Goal: Information Seeking & Learning: Stay updated

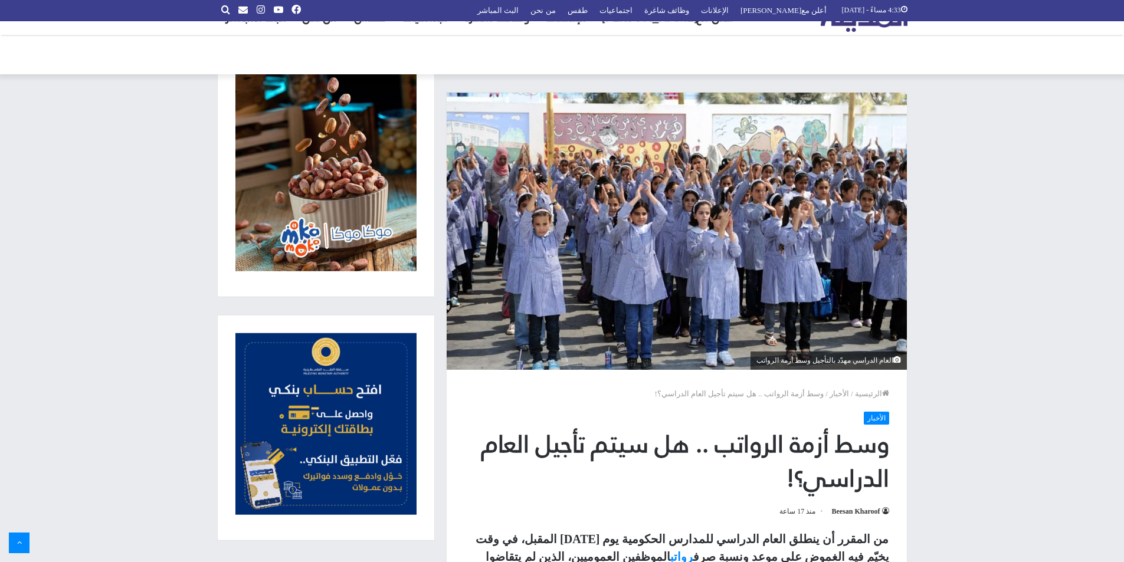
scroll to position [354, 0]
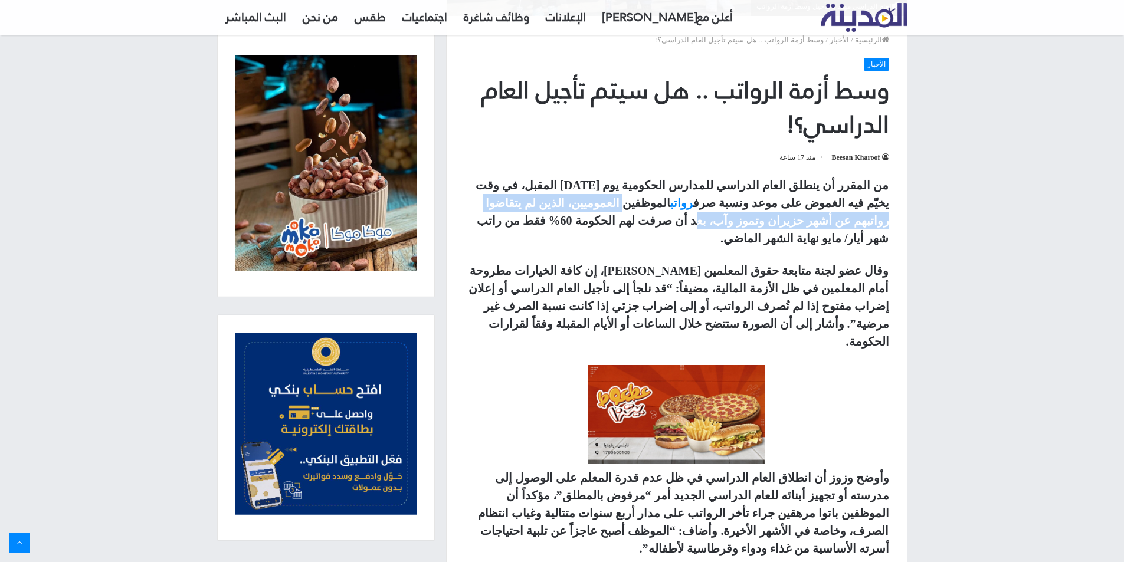
drag, startPoint x: 748, startPoint y: 206, endPoint x: 506, endPoint y: 206, distance: 241.9
click at [506, 206] on strong "من المقرر أن ينطلق العام الدراسي للمدارس الحكومية يوم الاثنين المقبل، في وقت يخ…" at bounding box center [682, 212] width 413 height 66
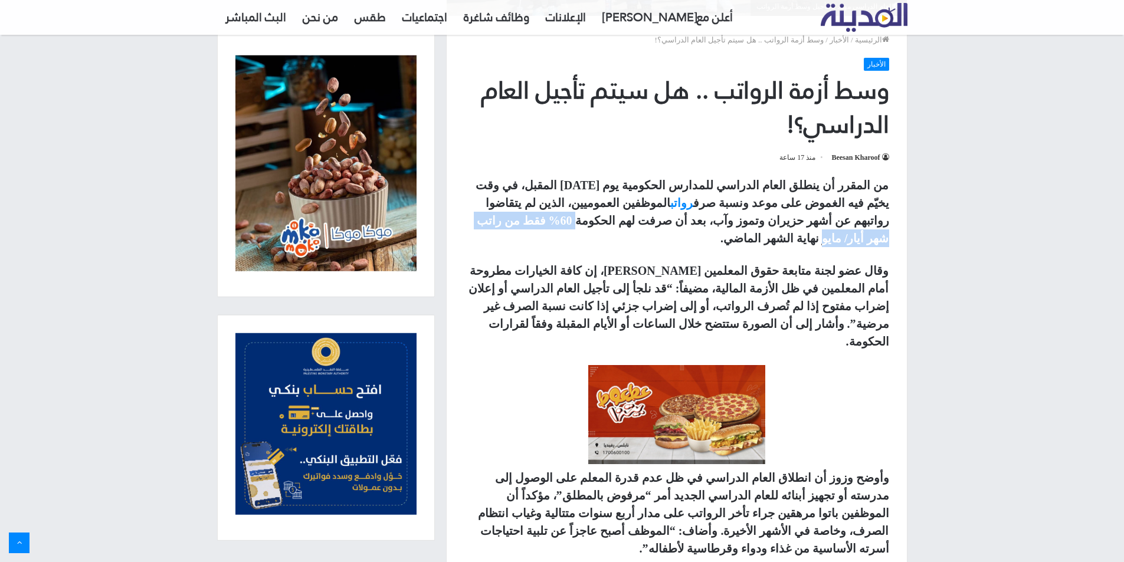
drag, startPoint x: 817, startPoint y: 222, endPoint x: 679, endPoint y: 212, distance: 138.4
click at [679, 212] on p "من المقرر أن ينطلق العام الدراسي للمدارس الحكومية يوم الاثنين المقبل، في وقت يخ…" at bounding box center [676, 211] width 425 height 71
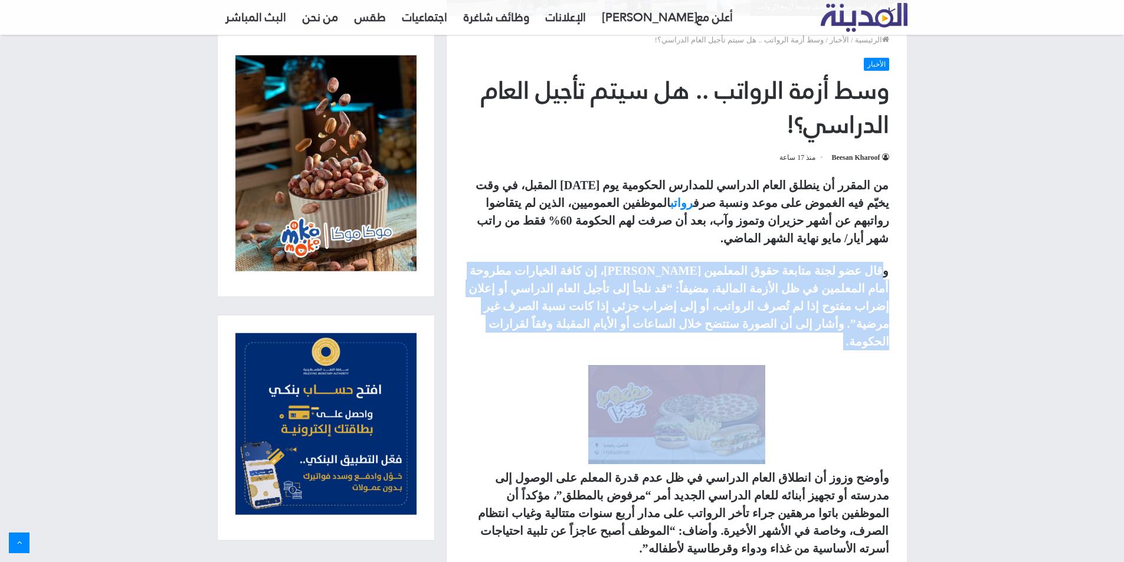
drag, startPoint x: 885, startPoint y: 254, endPoint x: 719, endPoint y: 357, distance: 195.0
click at [692, 349] on div "من المقرر أن ينطلق العام الدراسي للمدارس الحكومية يوم الاثنين المقبل، في وقت يخ…" at bounding box center [677, 570] width 460 height 788
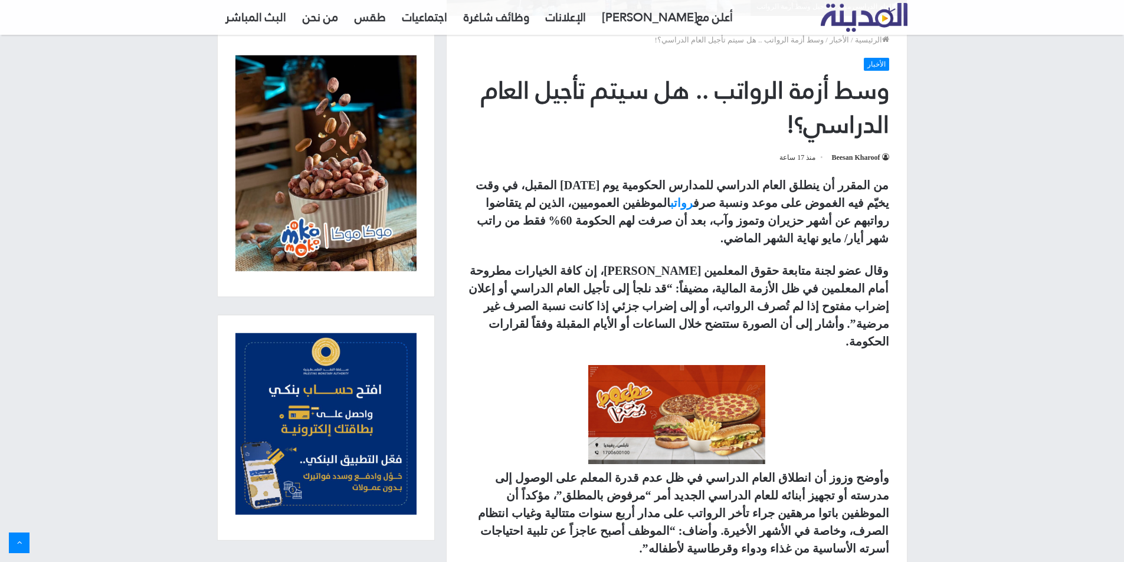
click at [772, 365] on link at bounding box center [676, 414] width 425 height 99
drag, startPoint x: 881, startPoint y: 458, endPoint x: 791, endPoint y: 463, distance: 91.0
click at [791, 463] on div "من المقرر أن ينطلق العام الدراسي للمدارس الحكومية يوم الاثنين المقبل، في وقت يخ…" at bounding box center [677, 570] width 460 height 788
click at [791, 471] on strong "وأوضح وزوز أن انطلاق العام الدراسي في ظل عدم قدرة المعلم على الوصول إلى مدرسته …" at bounding box center [683, 513] width 411 height 84
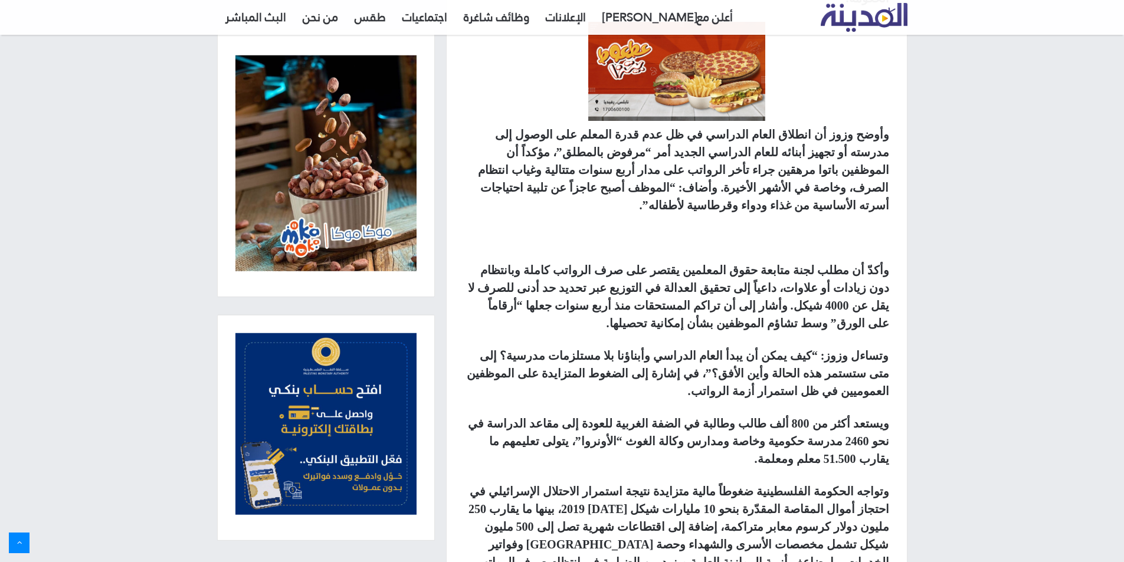
scroll to position [767, 0]
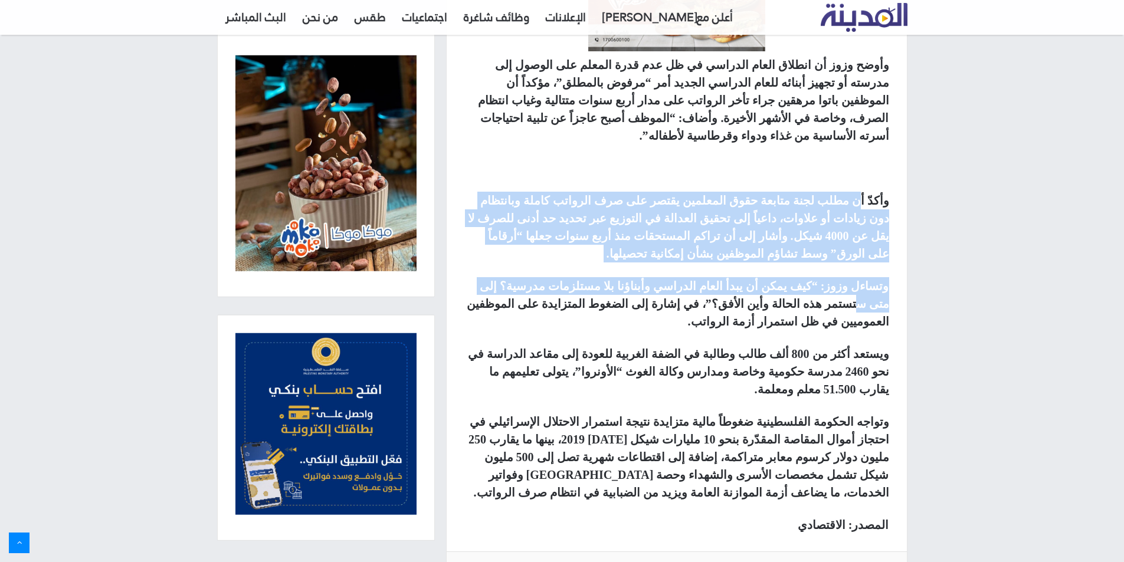
drag, startPoint x: 816, startPoint y: 158, endPoint x: 539, endPoint y: 198, distance: 280.3
click at [539, 198] on div "من المقرر أن ينطلق العام الدراسي للمدارس الحكومية يوم الاثنين المقبل، في وقت يخ…" at bounding box center [677, 157] width 460 height 788
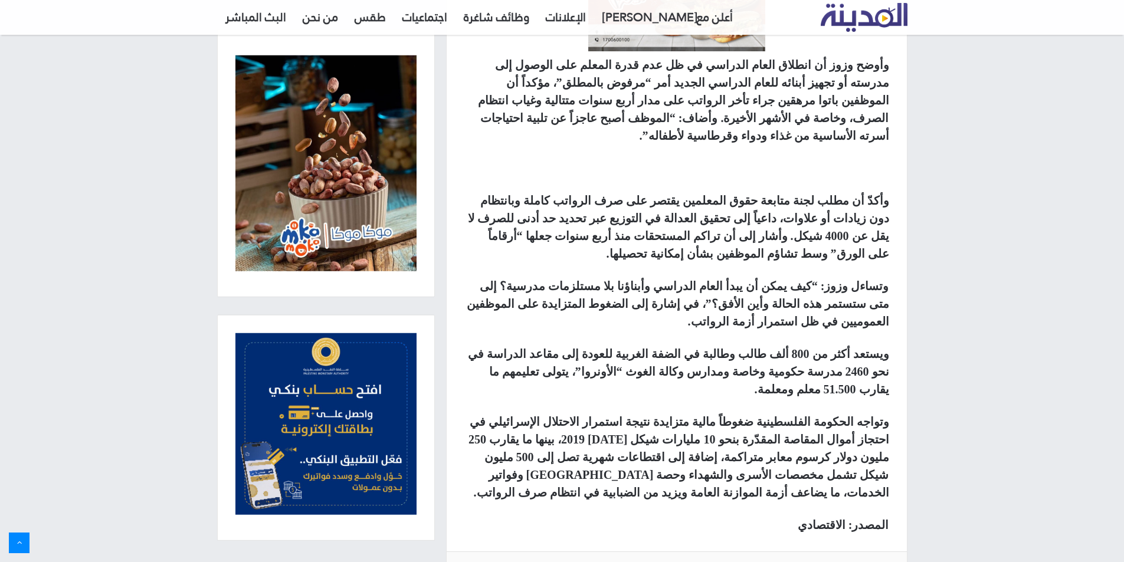
click at [530, 204] on div "من المقرر أن ينطلق العام الدراسي للمدارس الحكومية يوم الاثنين المقبل، في وقت يخ…" at bounding box center [677, 157] width 460 height 788
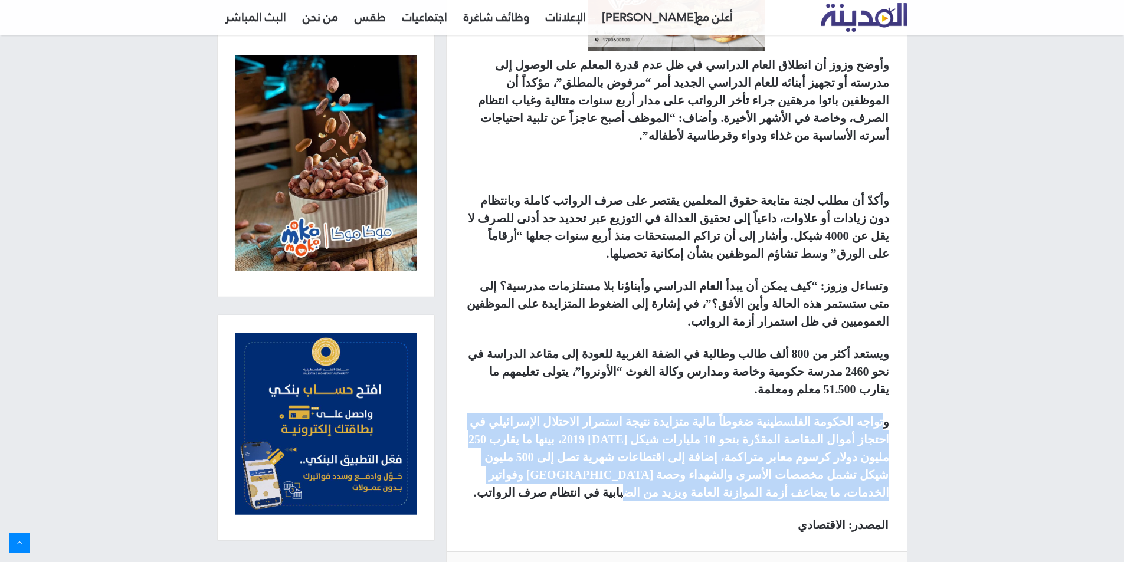
drag, startPoint x: 883, startPoint y: 314, endPoint x: 646, endPoint y: 373, distance: 243.8
click at [646, 415] on strong "وتواجه الحكومة الفلسطينية ضغوطاً مالية متزايدة نتيجة استمرار الاحتلال الإسرائيل…" at bounding box center [678, 457] width 420 height 84
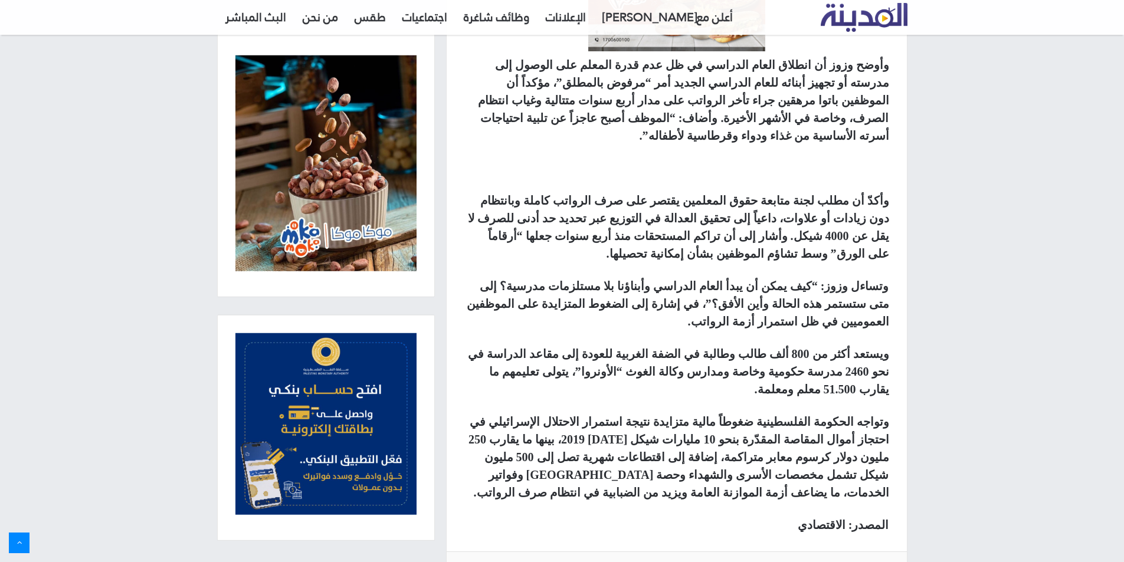
click at [646, 415] on strong "وتواجه الحكومة الفلسطينية ضغوطاً مالية متزايدة نتيجة استمرار الاحتلال الإسرائيل…" at bounding box center [678, 457] width 420 height 84
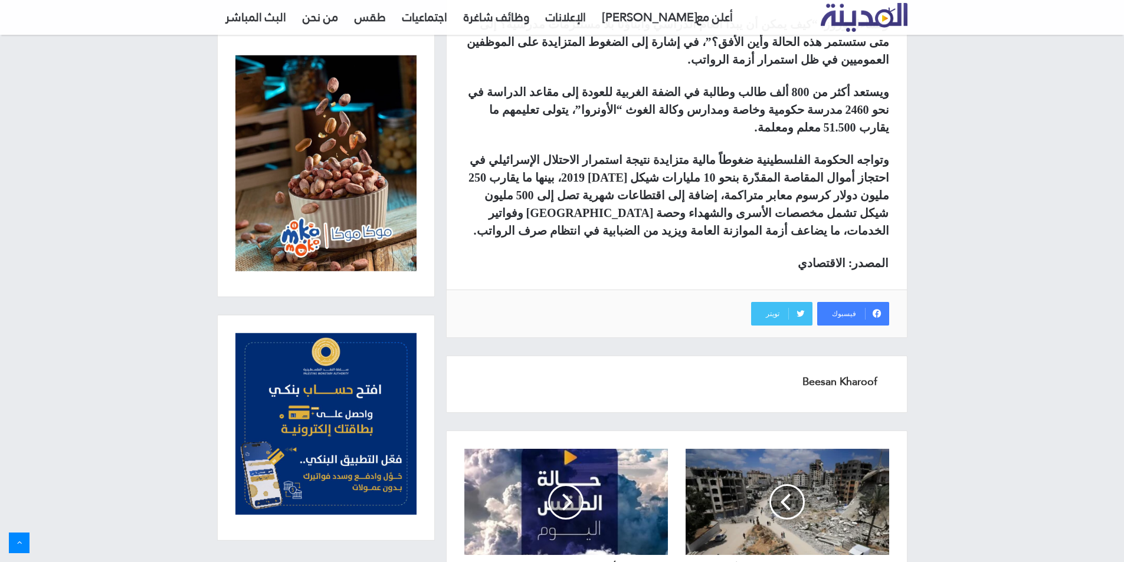
scroll to position [1039, 0]
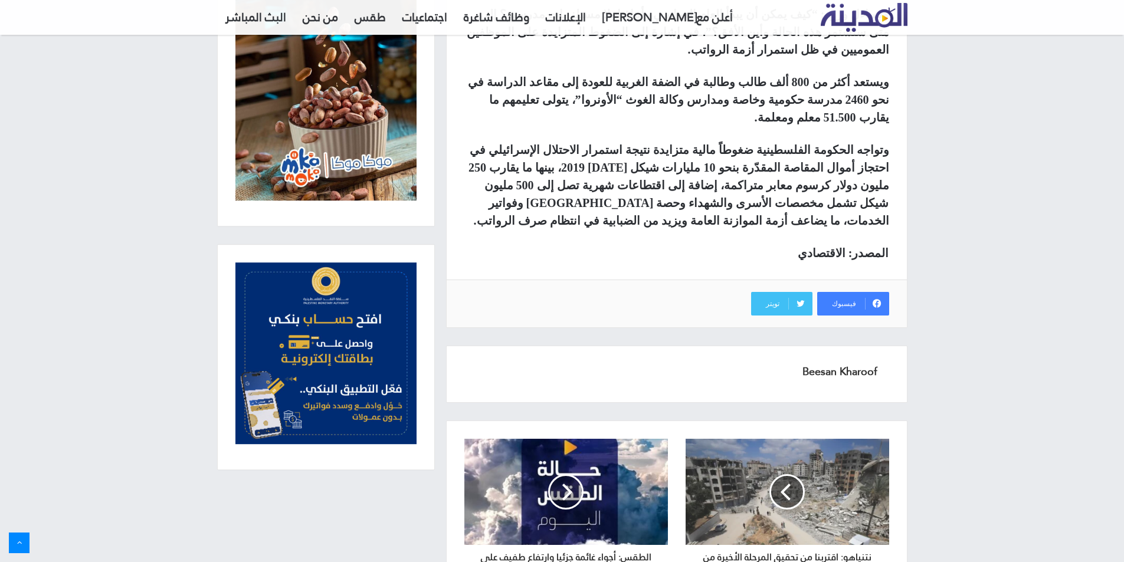
click at [799, 474] on span at bounding box center [786, 491] width 35 height 35
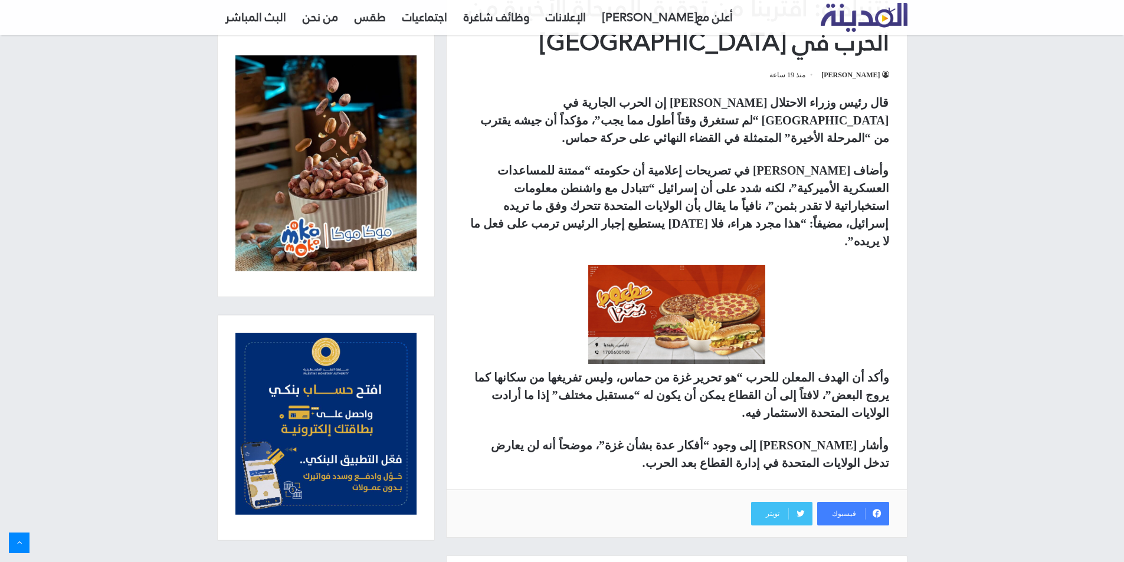
scroll to position [700, 0]
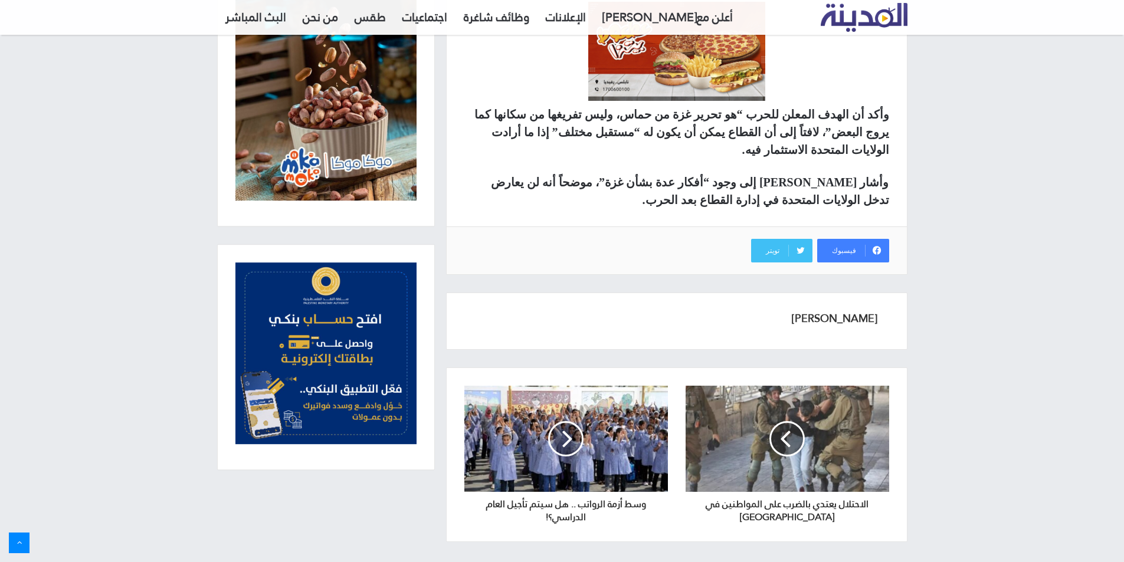
click at [733, 386] on div at bounding box center [788, 439] width 204 height 106
